Goal: Task Accomplishment & Management: Complete application form

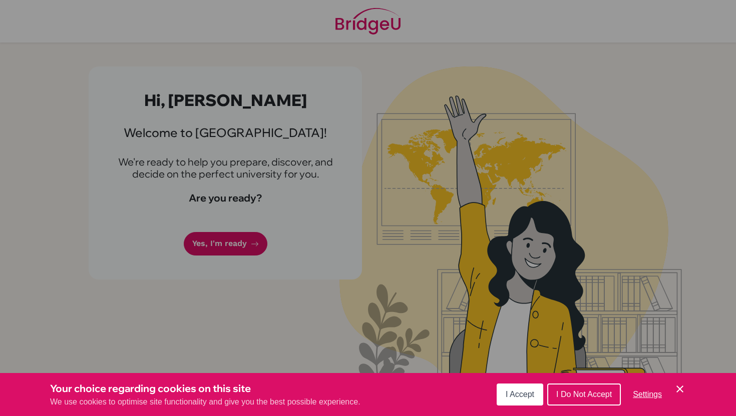
click at [679, 384] on icon "Cookie Control Close Icon" at bounding box center [680, 389] width 12 height 12
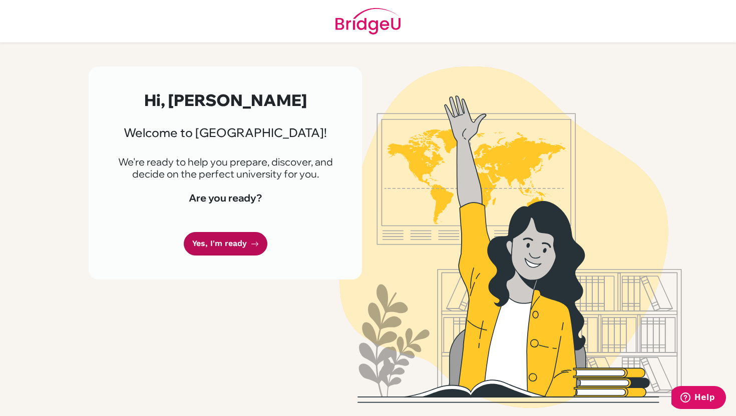
click at [226, 239] on link "Yes, I'm ready" at bounding box center [226, 244] width 84 height 24
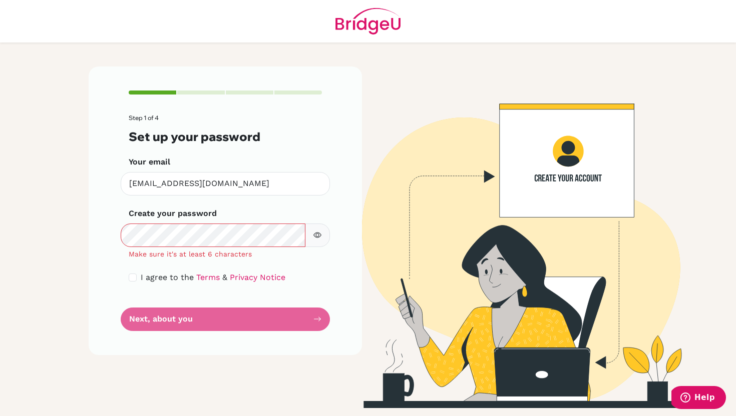
click at [320, 239] on icon "button" at bounding box center [317, 235] width 8 height 8
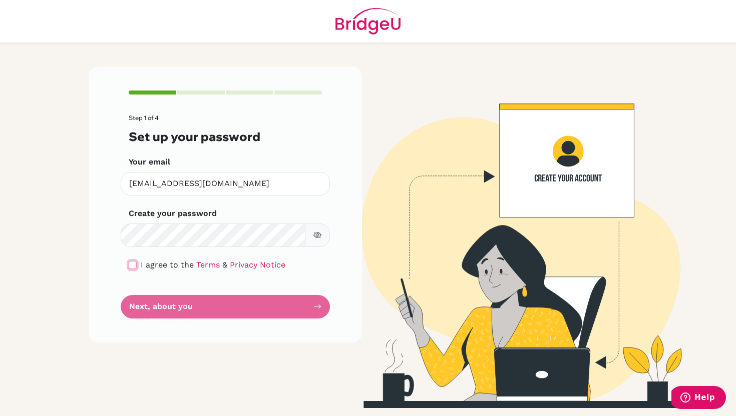
click at [131, 266] on input "checkbox" at bounding box center [133, 265] width 8 height 8
checkbox input "true"
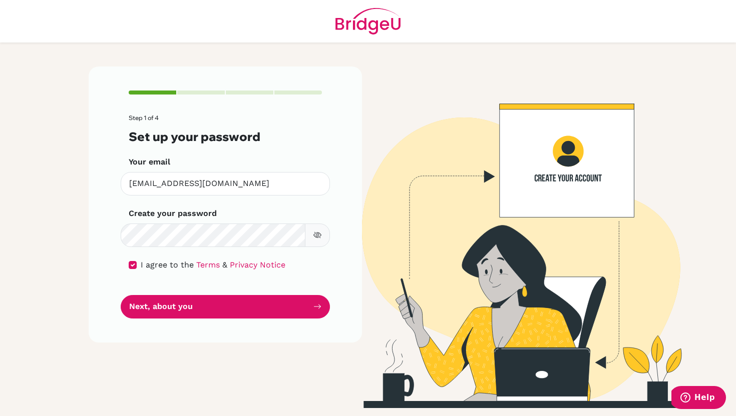
click at [313, 238] on icon "button" at bounding box center [317, 235] width 8 height 8
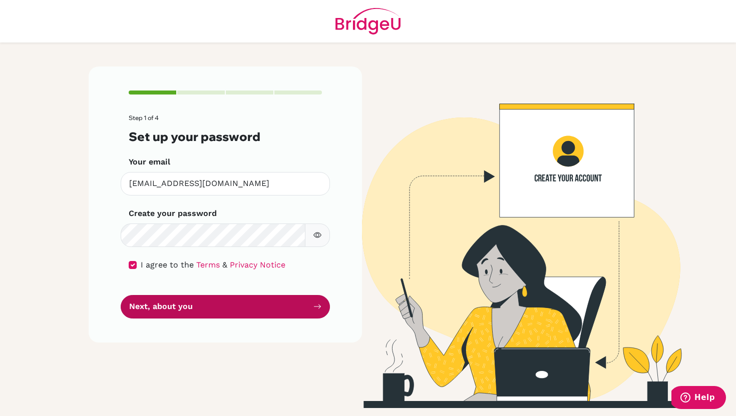
click at [210, 308] on button "Next, about you" at bounding box center [225, 307] width 209 height 24
